Goal: Consume media (video, audio)

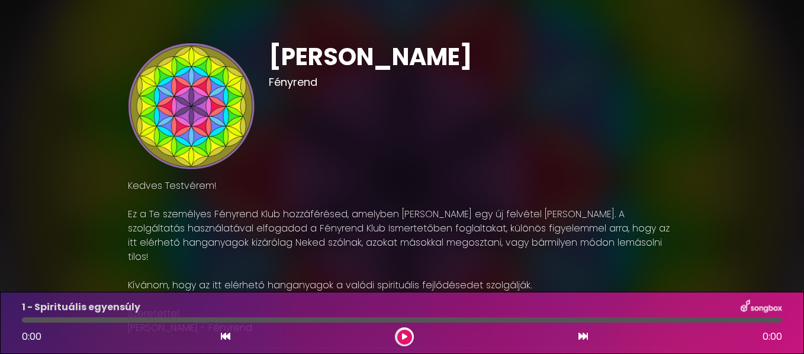
click at [778, 320] on div at bounding box center [402, 319] width 760 height 5
click at [399, 334] on button at bounding box center [404, 337] width 15 height 15
click at [776, 320] on div at bounding box center [402, 319] width 760 height 5
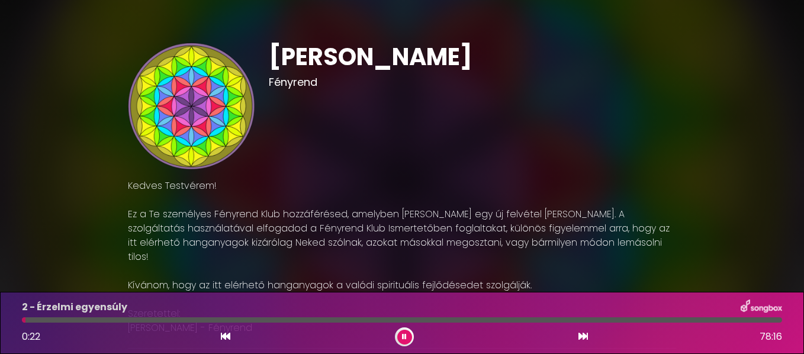
click at [774, 318] on div at bounding box center [402, 319] width 760 height 5
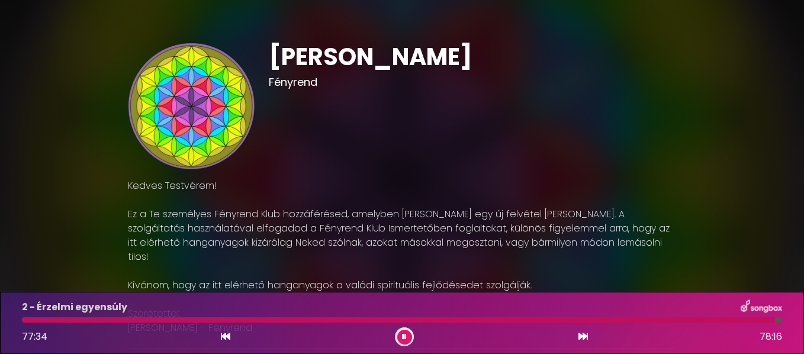
drag, startPoint x: 775, startPoint y: 320, endPoint x: 568, endPoint y: 196, distance: 241.3
click at [568, 196] on p "Kedves Testvérem! Ez a Te személyes Fényrend Klub hozzáférésed, amelyben havont…" at bounding box center [402, 257] width 548 height 156
click at [779, 317] on div "2 - Érzelmi egyensúly 56:17 78:16" at bounding box center [402, 322] width 774 height 47
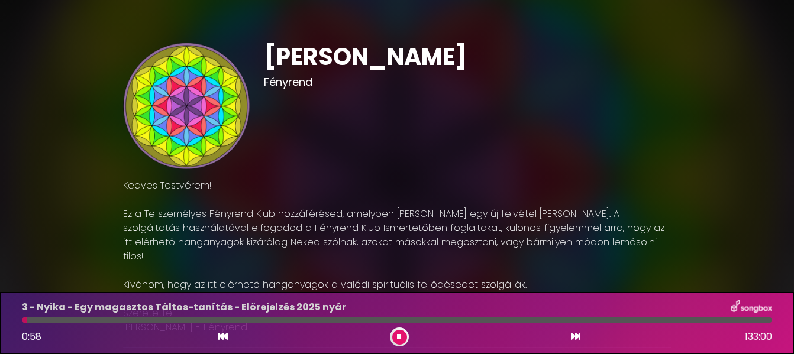
click at [767, 321] on div at bounding box center [397, 320] width 750 height 5
click at [766, 318] on div at bounding box center [397, 320] width 750 height 5
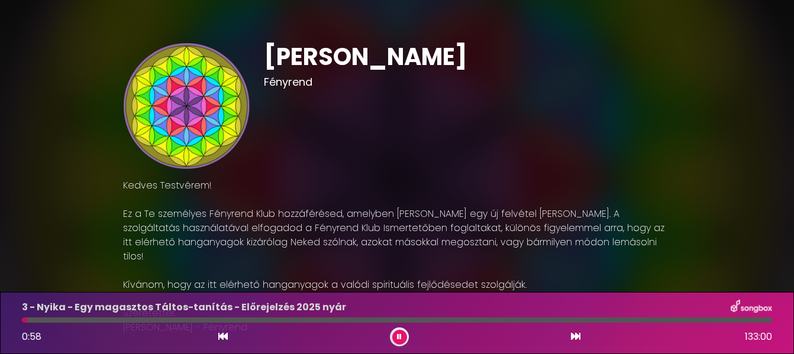
click at [749, 328] on div "0:58 133:00" at bounding box center [397, 337] width 765 height 19
